Goal: Transaction & Acquisition: Download file/media

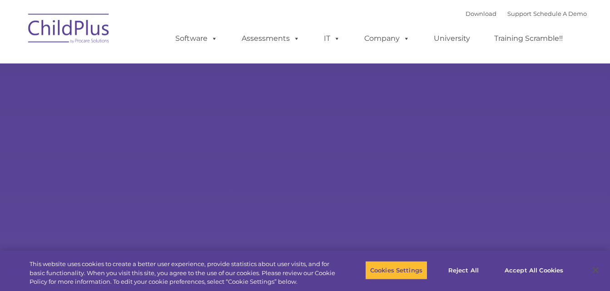
select select "MEDIUM"
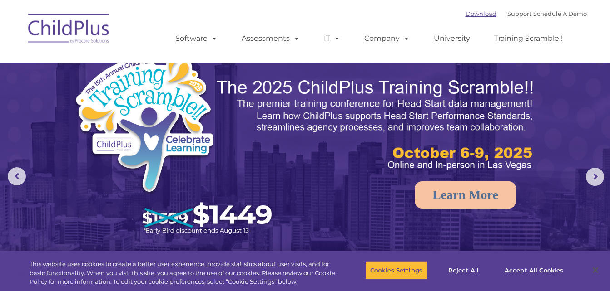
click at [470, 13] on link "Download" at bounding box center [480, 13] width 31 height 7
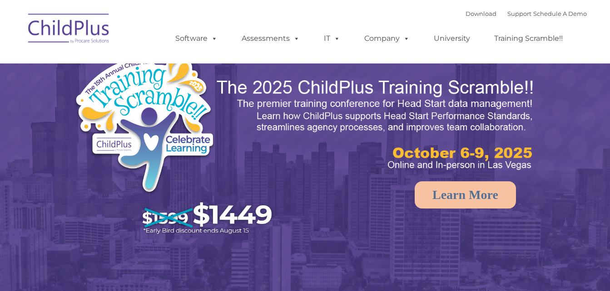
select select "MEDIUM"
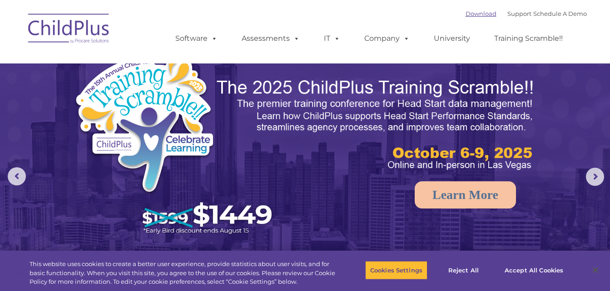
click at [471, 16] on link "Download" at bounding box center [480, 13] width 31 height 7
